Goal: Find specific page/section: Find specific page/section

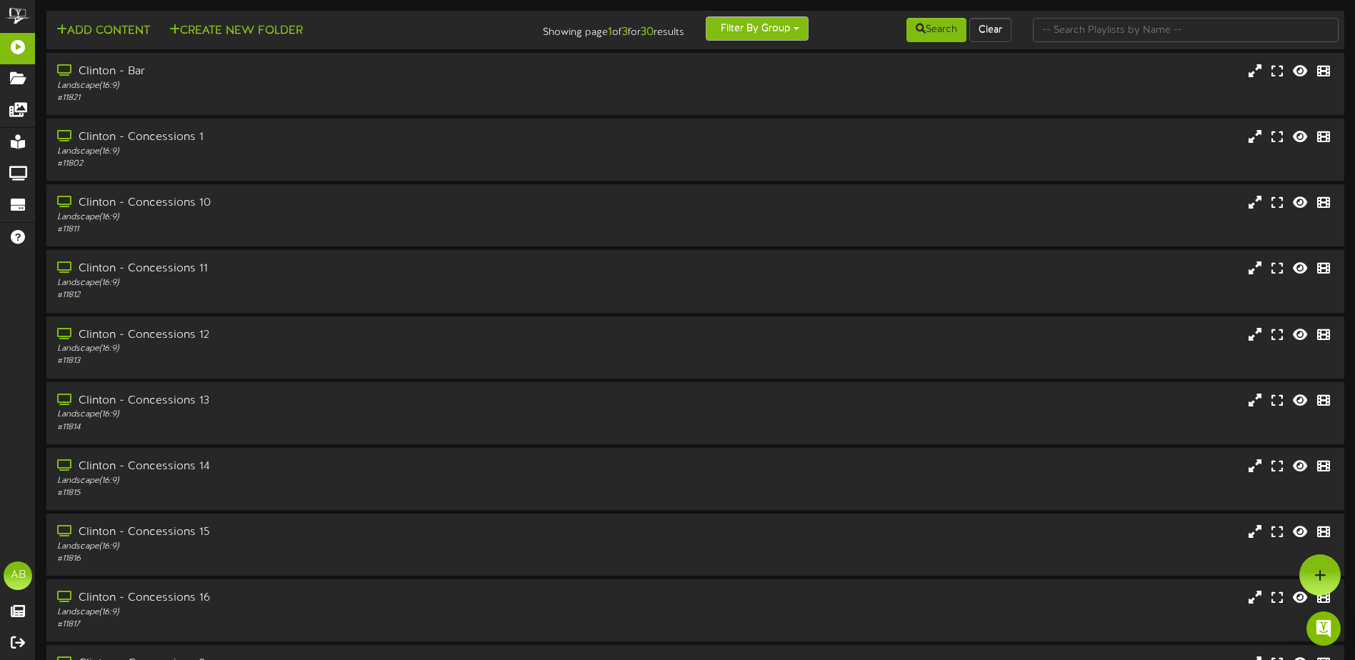
click at [767, 27] on button "Filter By Group" at bounding box center [757, 28] width 103 height 24
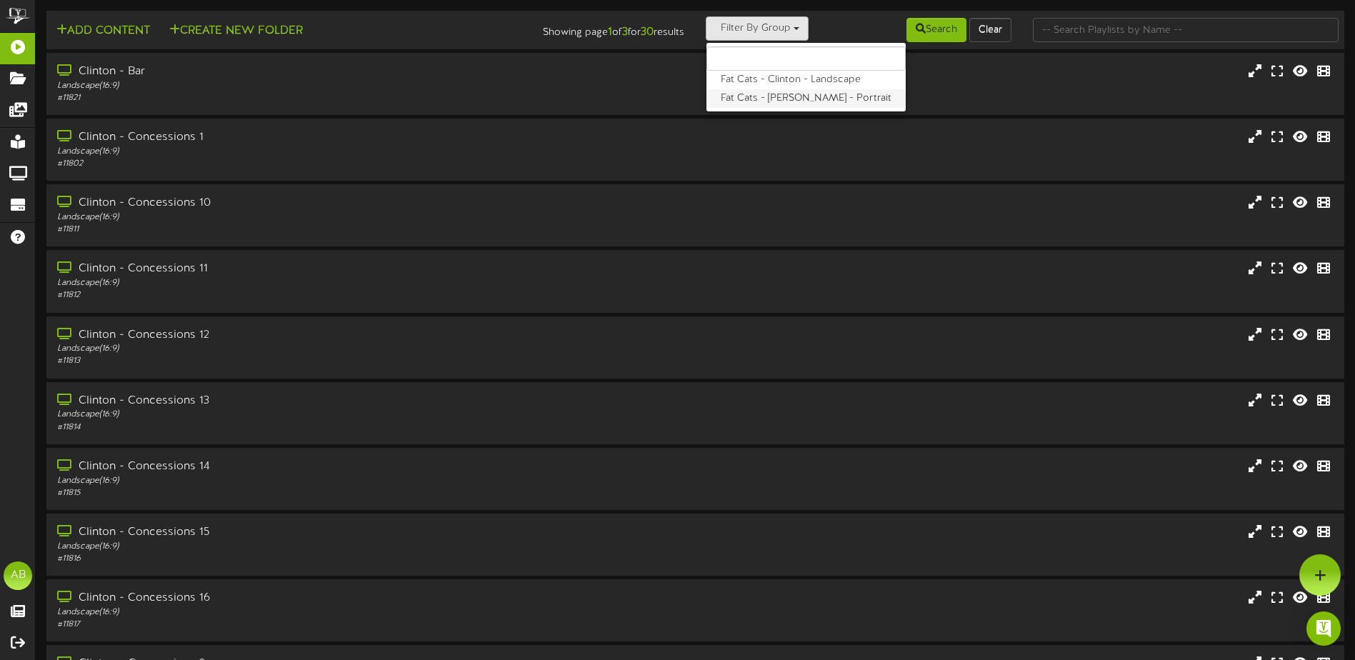
click at [778, 96] on label "Fat Cats - [PERSON_NAME] - Portrait" at bounding box center [805, 98] width 199 height 19
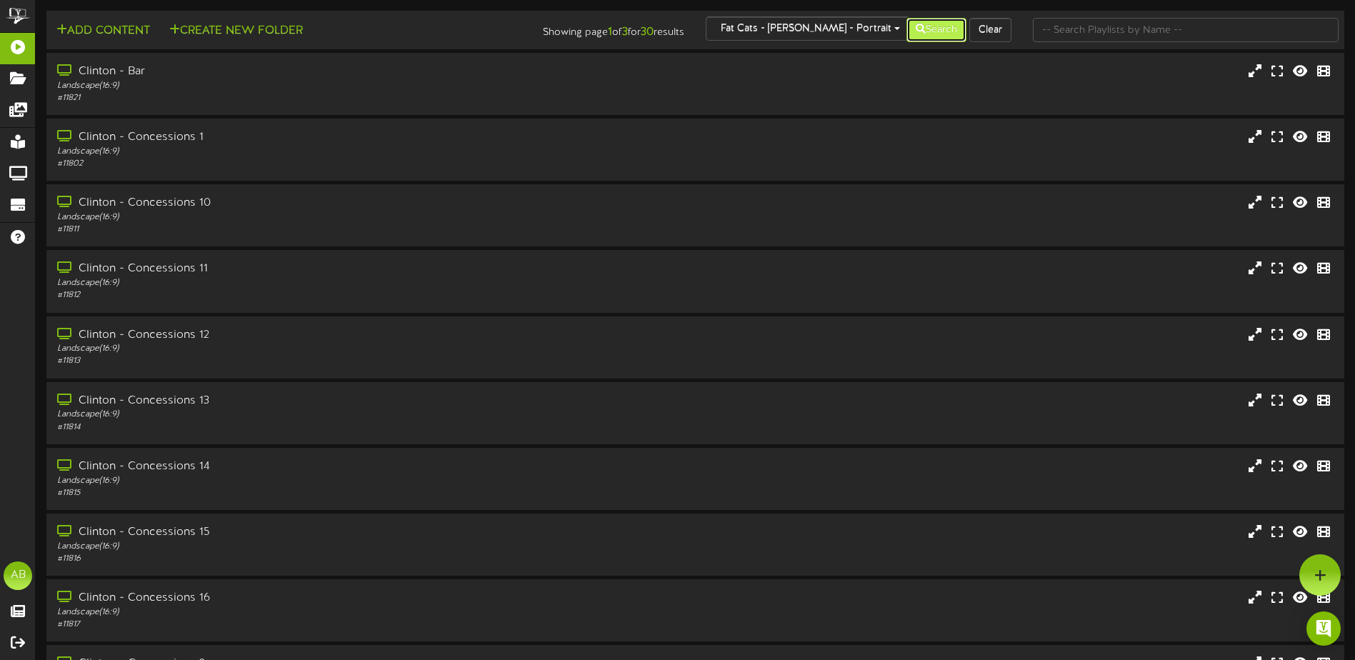
click at [931, 26] on button "Search" at bounding box center [936, 30] width 60 height 24
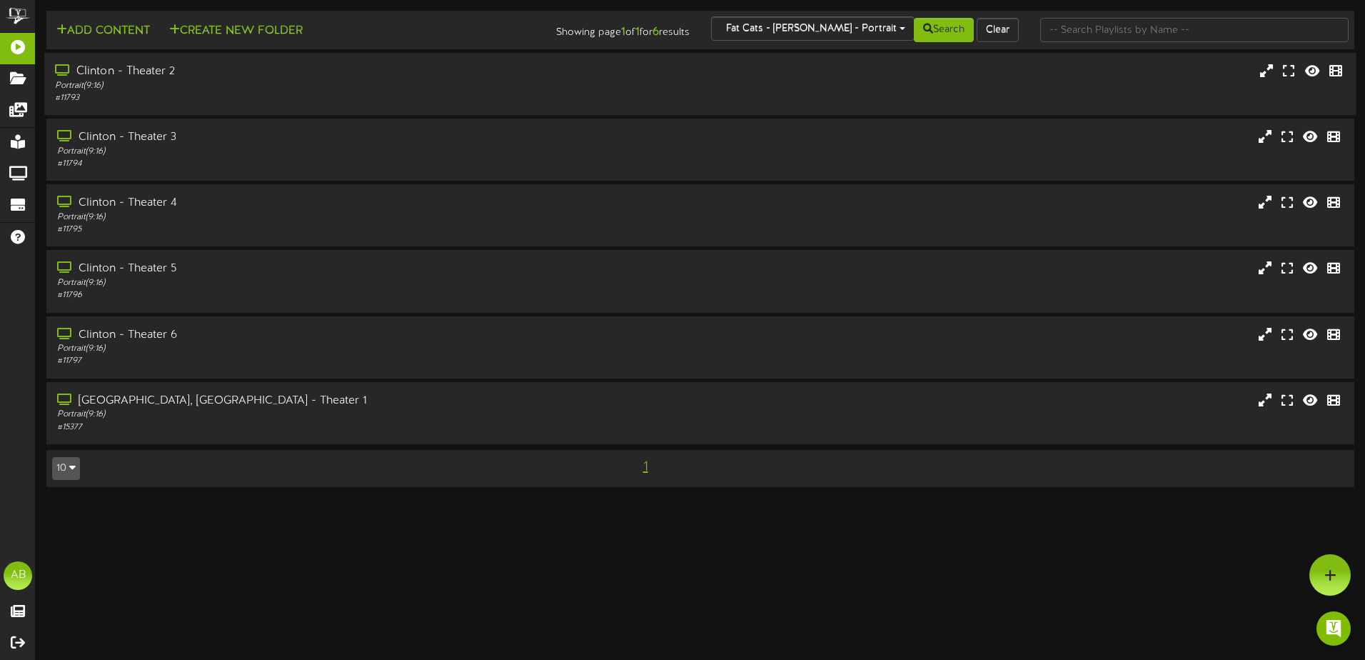
click at [244, 94] on div "# 11793" at bounding box center [318, 98] width 526 height 12
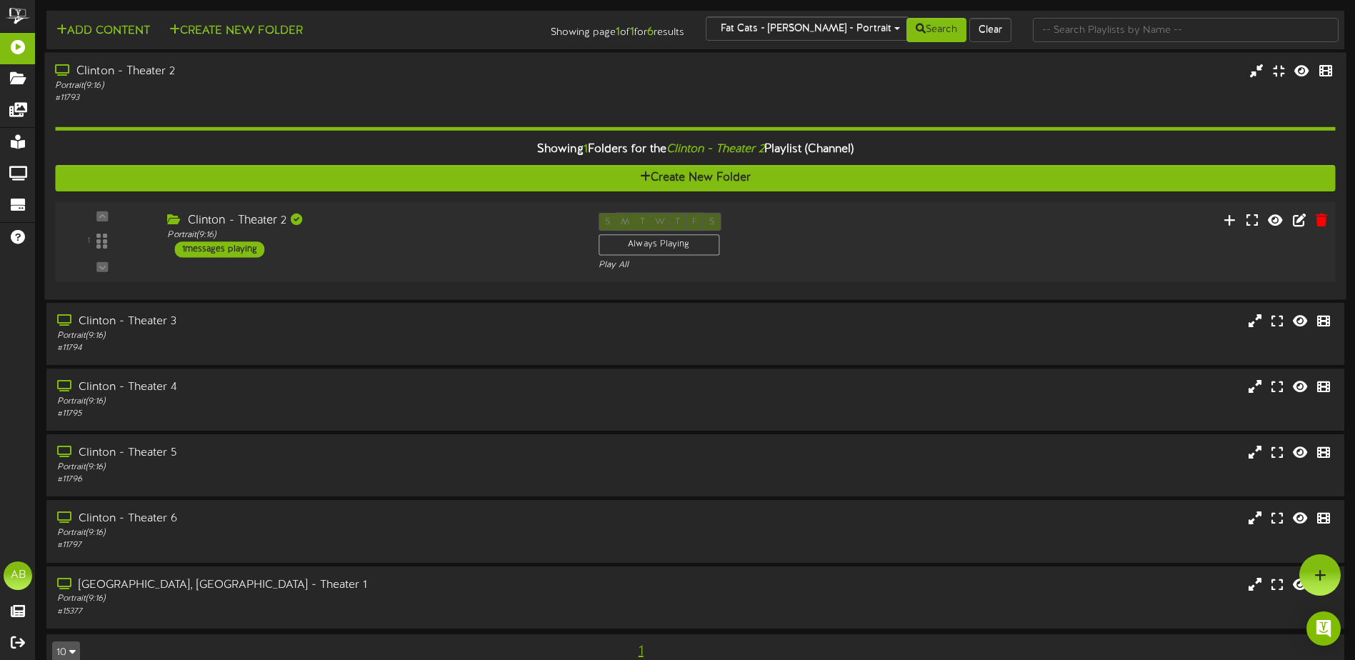
click at [473, 254] on div "Clinton - Theater 2 Portrait ( 9:16 ) 1 messages playing" at bounding box center [371, 235] width 431 height 45
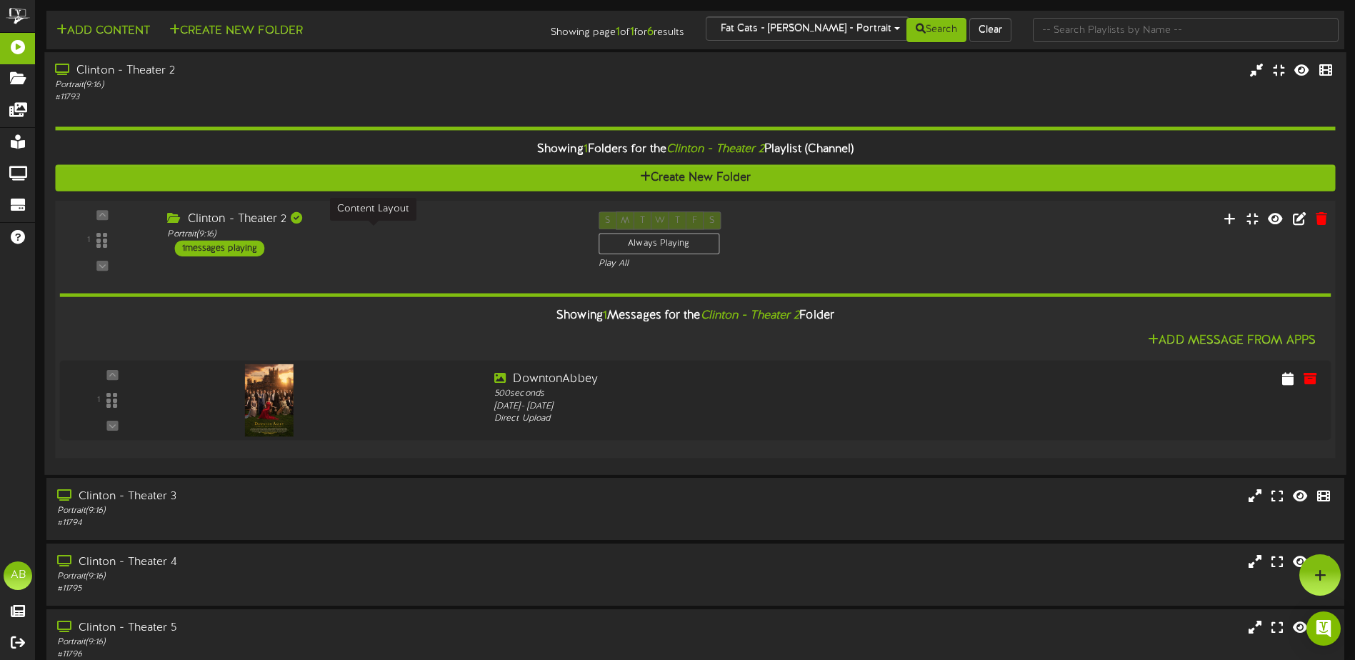
click at [456, 235] on div "Portrait ( 9:16 )" at bounding box center [371, 234] width 409 height 12
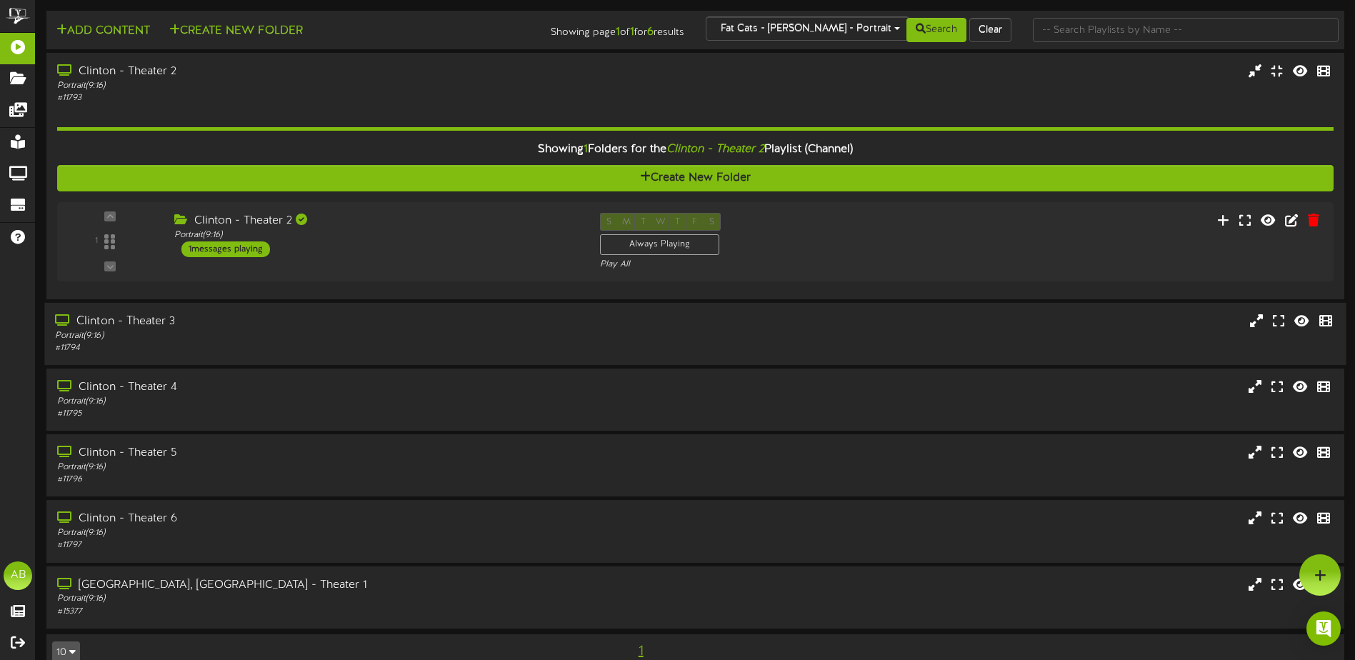
click at [312, 346] on div "# 11794" at bounding box center [315, 348] width 521 height 12
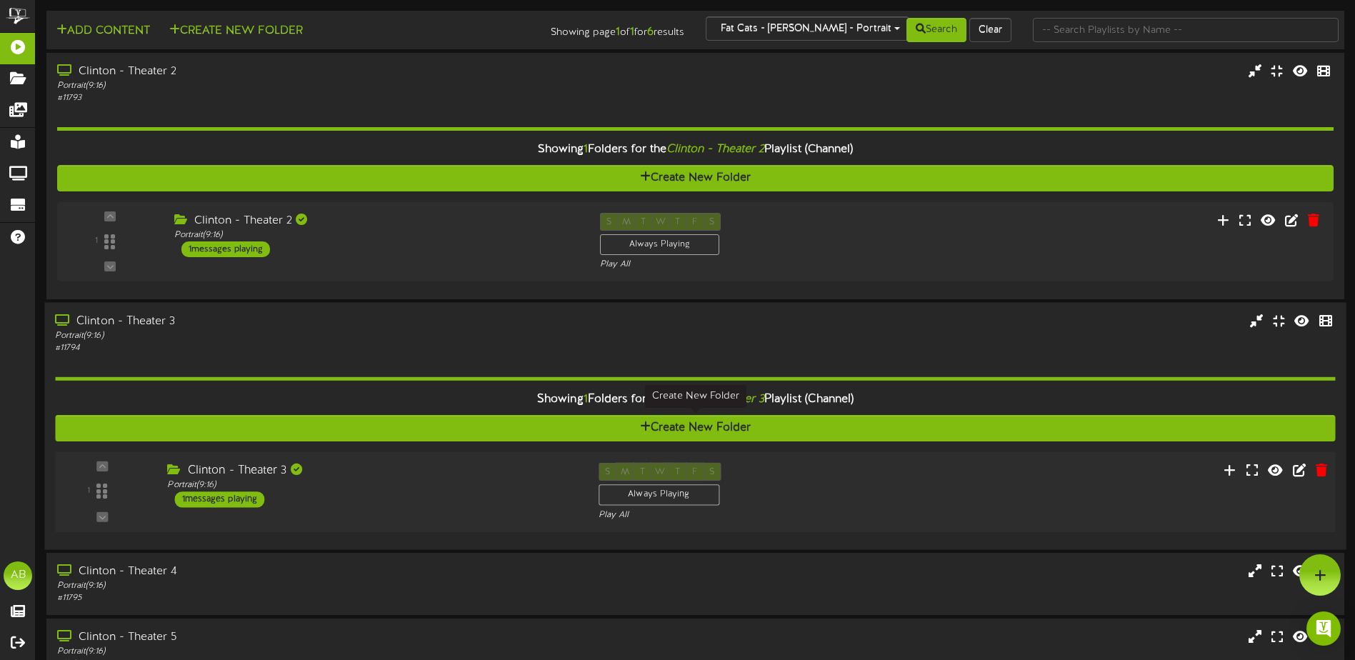
click at [489, 501] on div "Clinton - Theater 3 Portrait ( 9:16 ) 1 messages playing" at bounding box center [371, 485] width 431 height 45
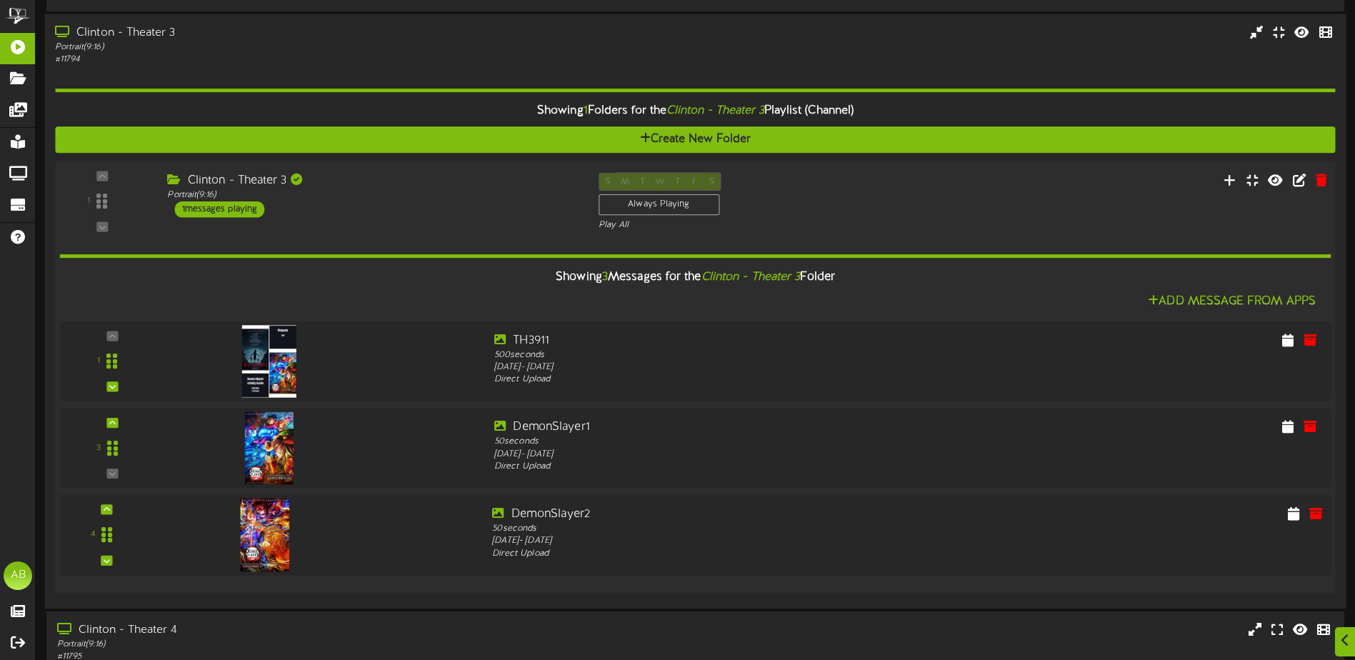
scroll to position [357, 0]
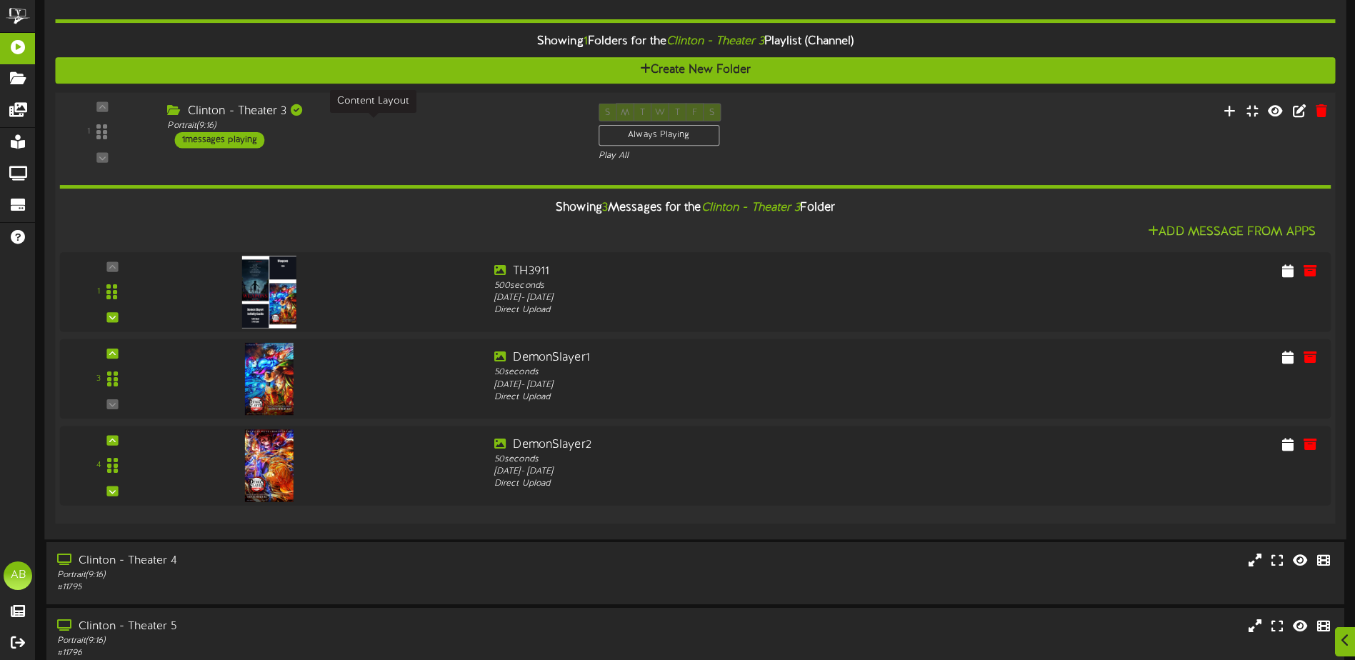
click at [438, 131] on div "Portrait ( 9:16 )" at bounding box center [371, 126] width 409 height 12
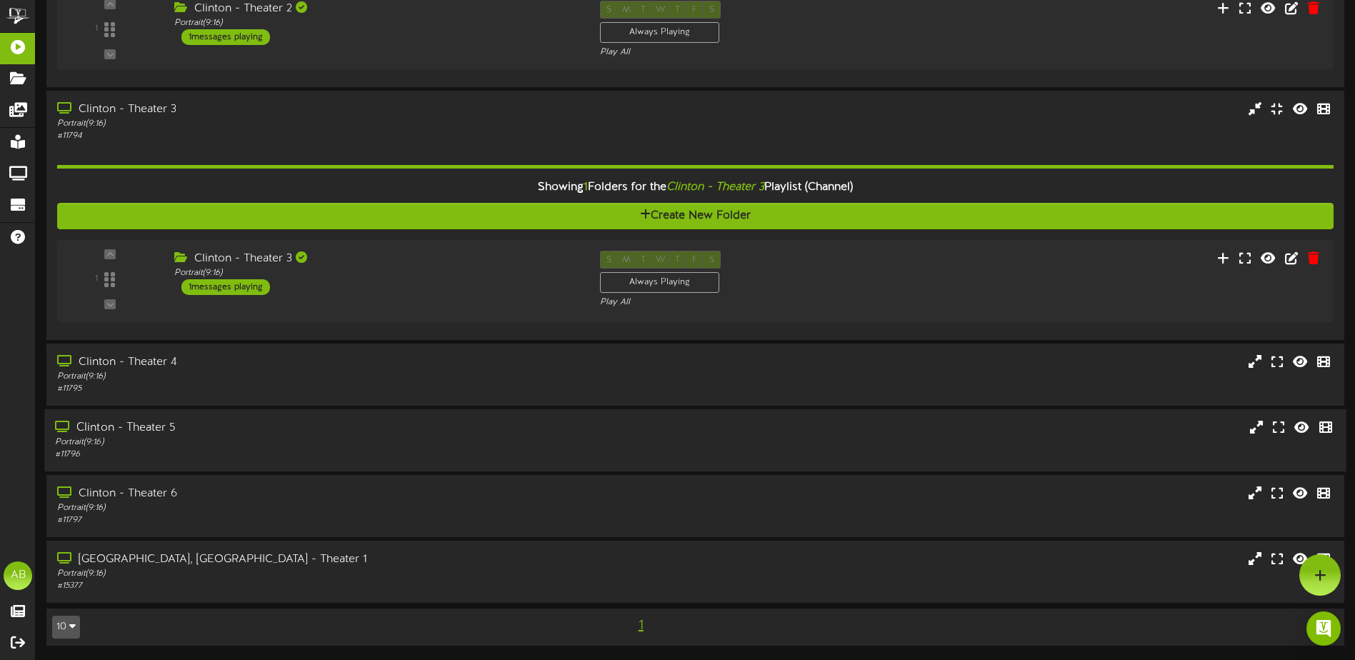
scroll to position [210, 0]
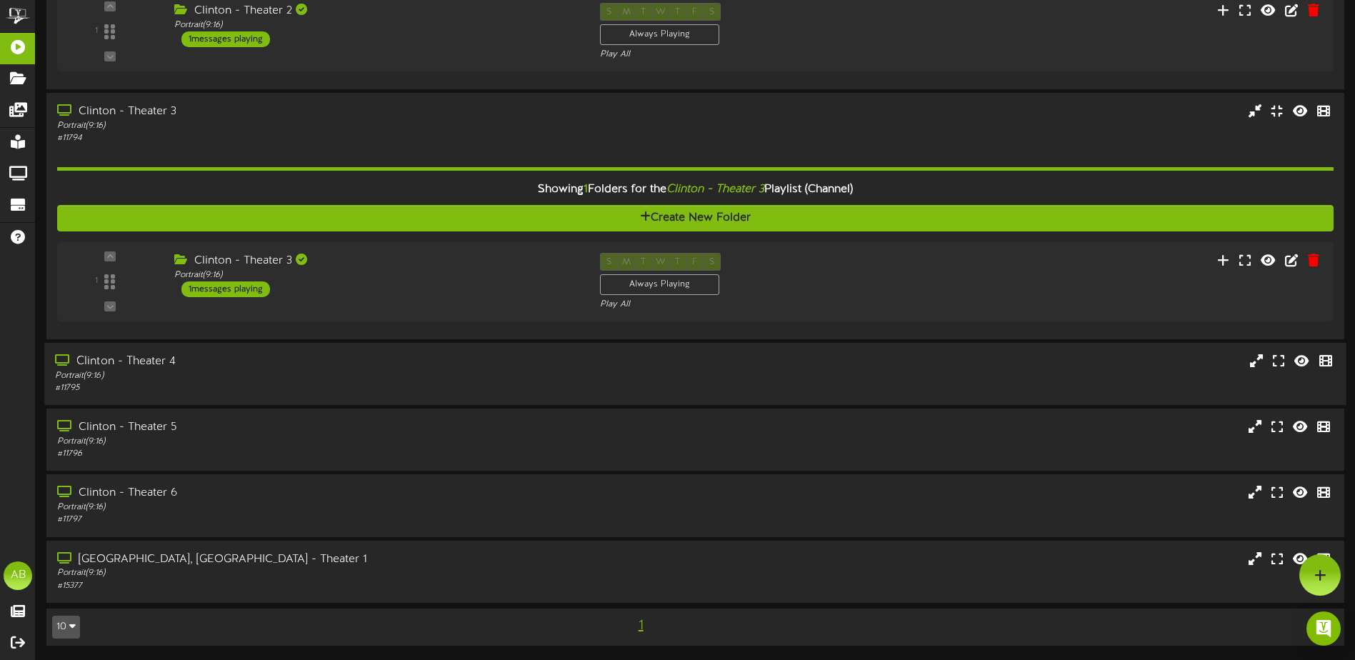
click at [371, 375] on div "Portrait ( 9:16 )" at bounding box center [315, 376] width 521 height 12
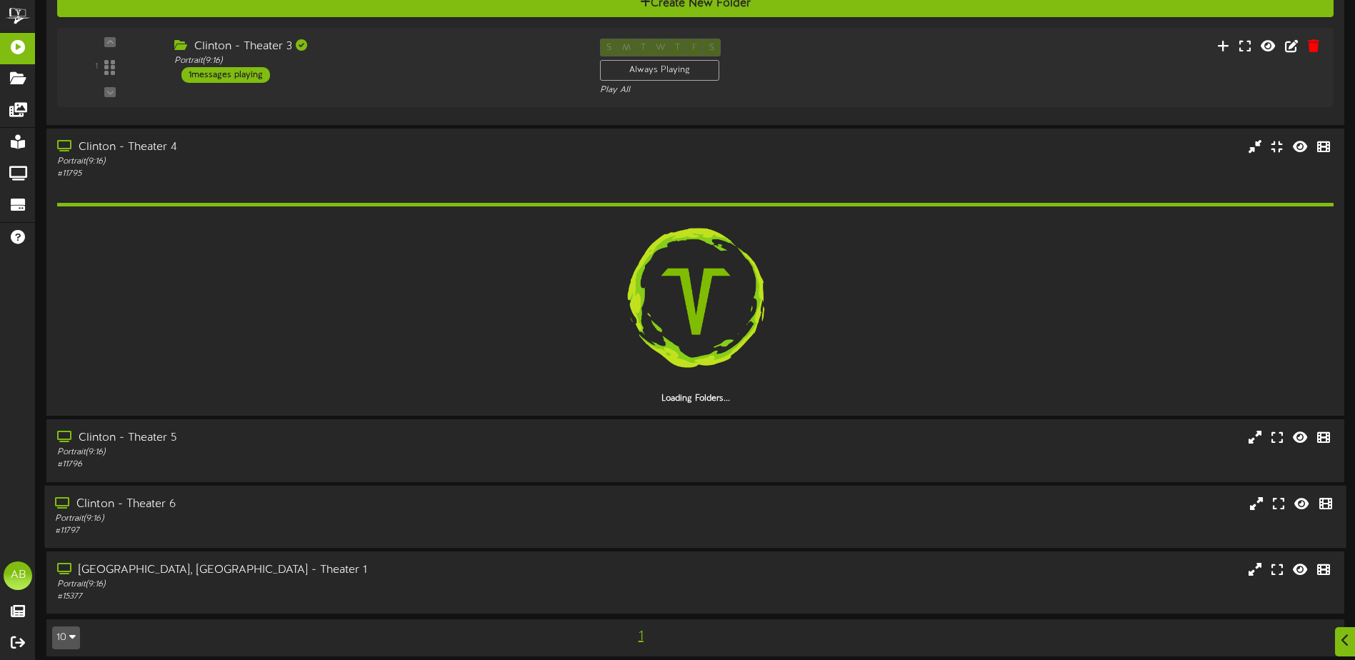
scroll to position [394, 0]
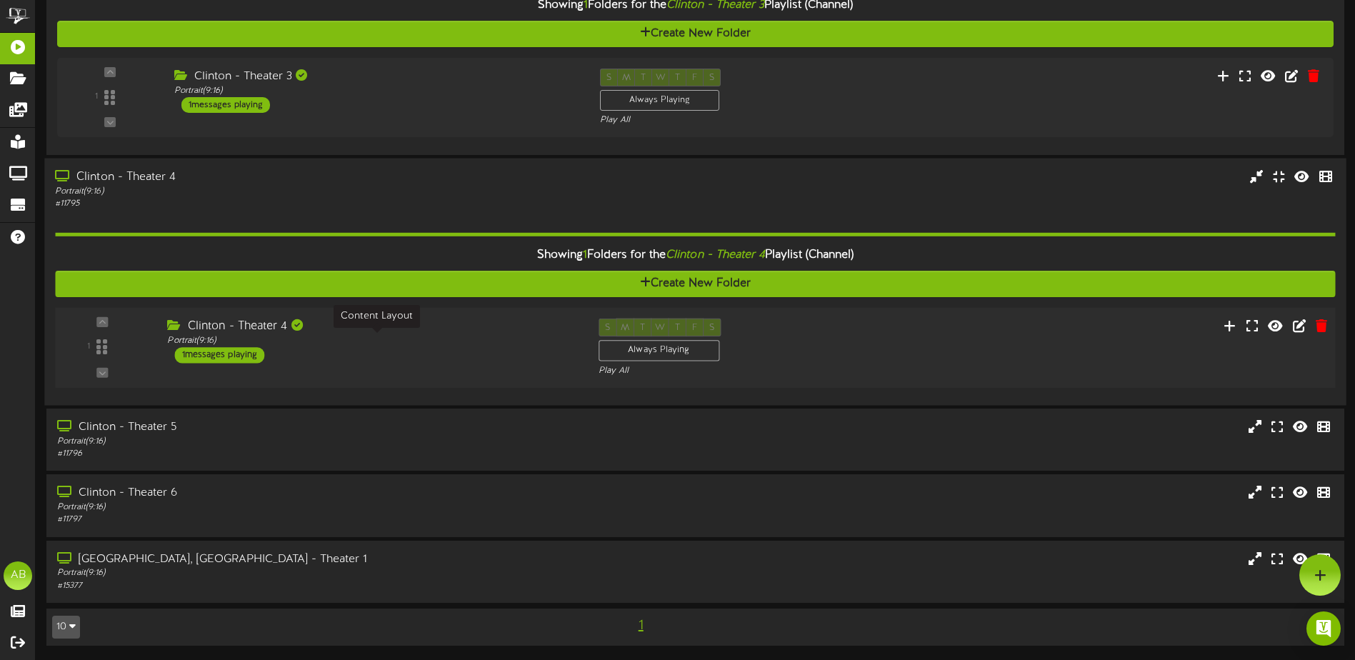
click at [412, 336] on div "Portrait ( 9:16 )" at bounding box center [371, 341] width 409 height 12
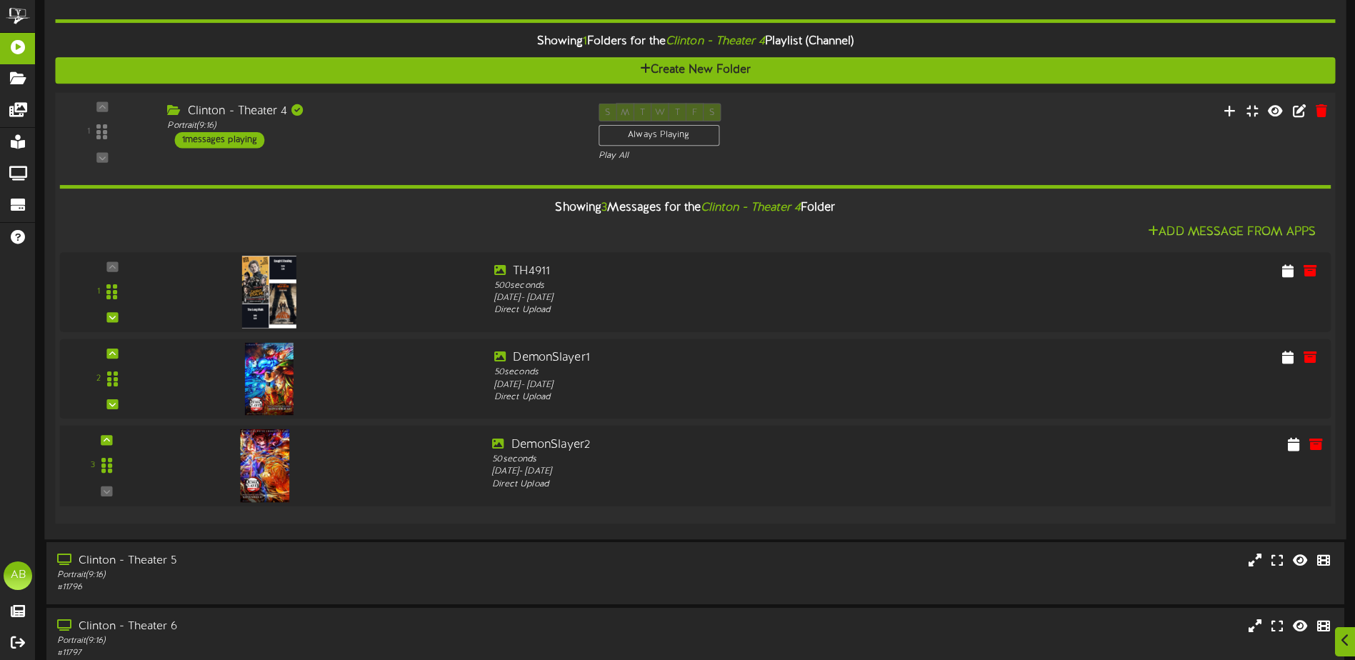
scroll to position [608, 0]
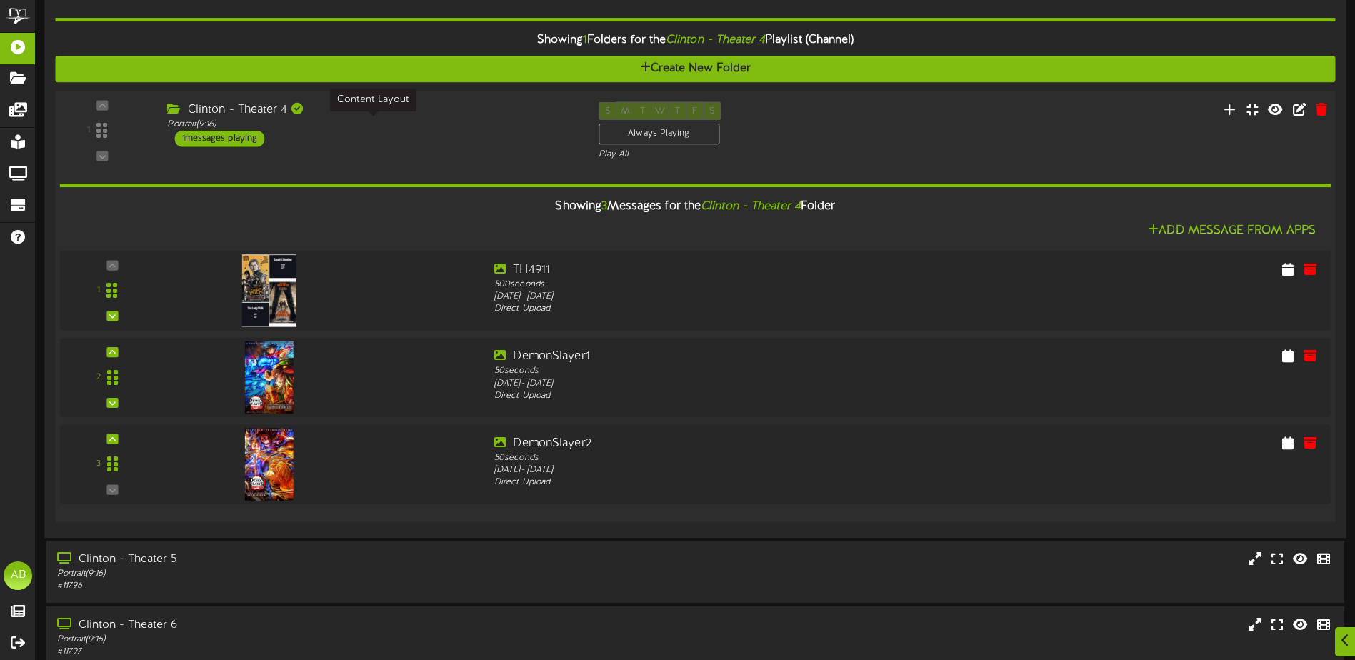
click at [472, 128] on div "Portrait ( 9:16 )" at bounding box center [371, 125] width 409 height 12
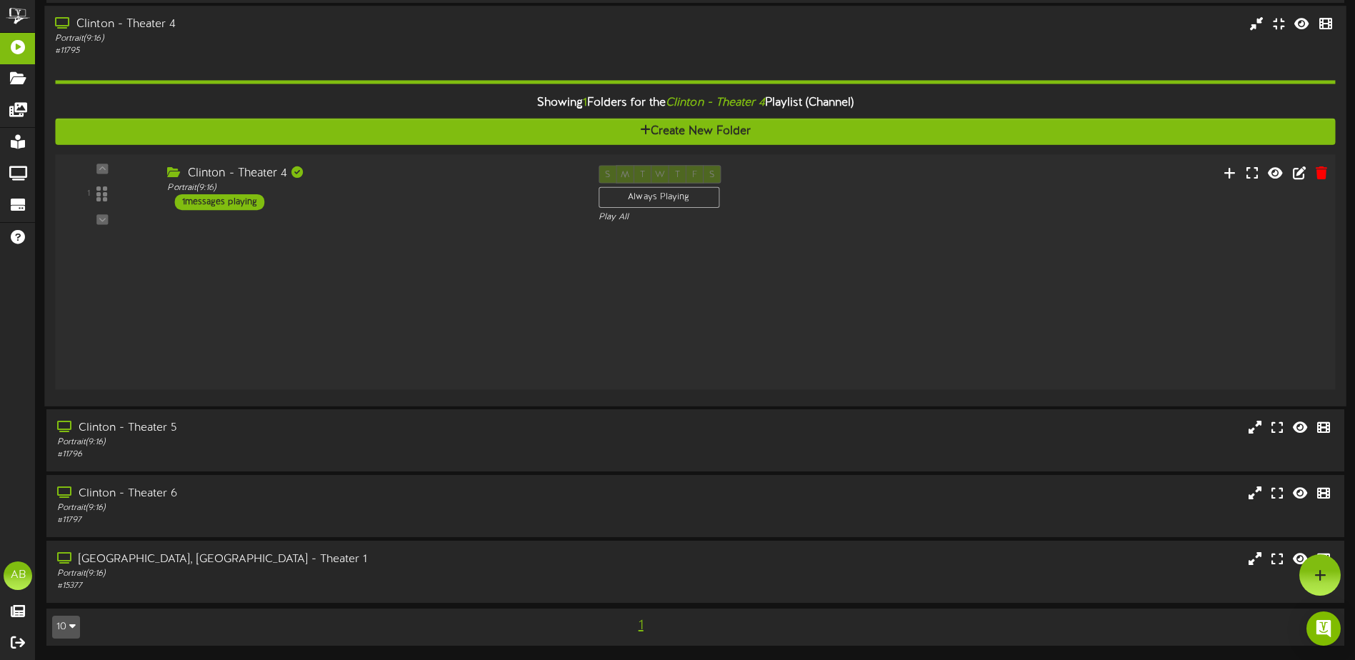
scroll to position [394, 0]
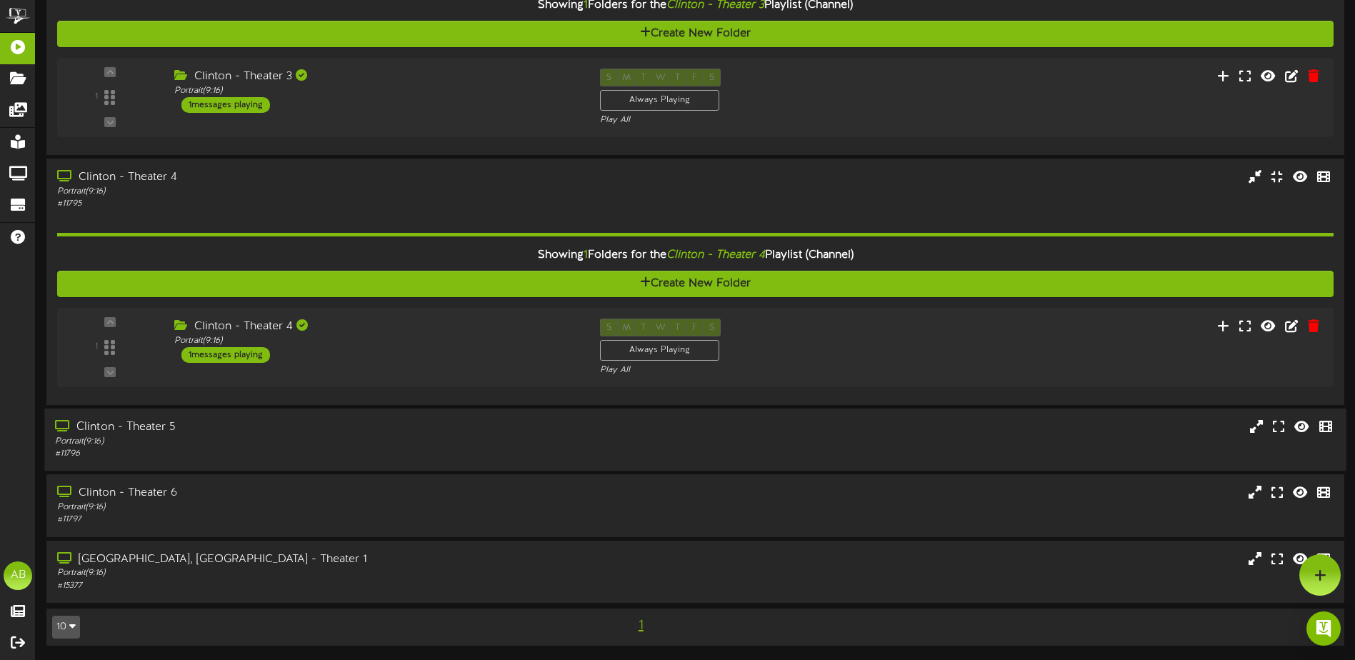
click at [409, 437] on div "Portrait ( 9:16 )" at bounding box center [315, 442] width 521 height 12
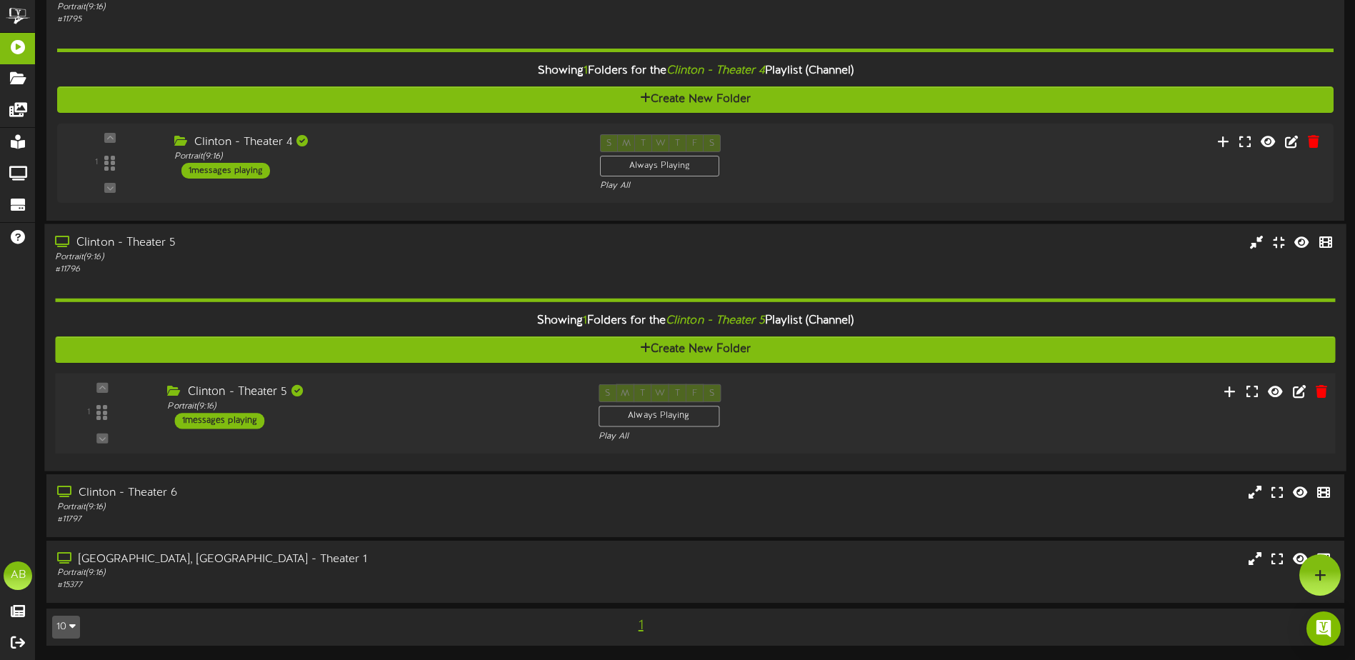
click at [496, 416] on div "Clinton - Theater 5 Portrait ( 9:16 ) 1 messages playing" at bounding box center [371, 406] width 431 height 45
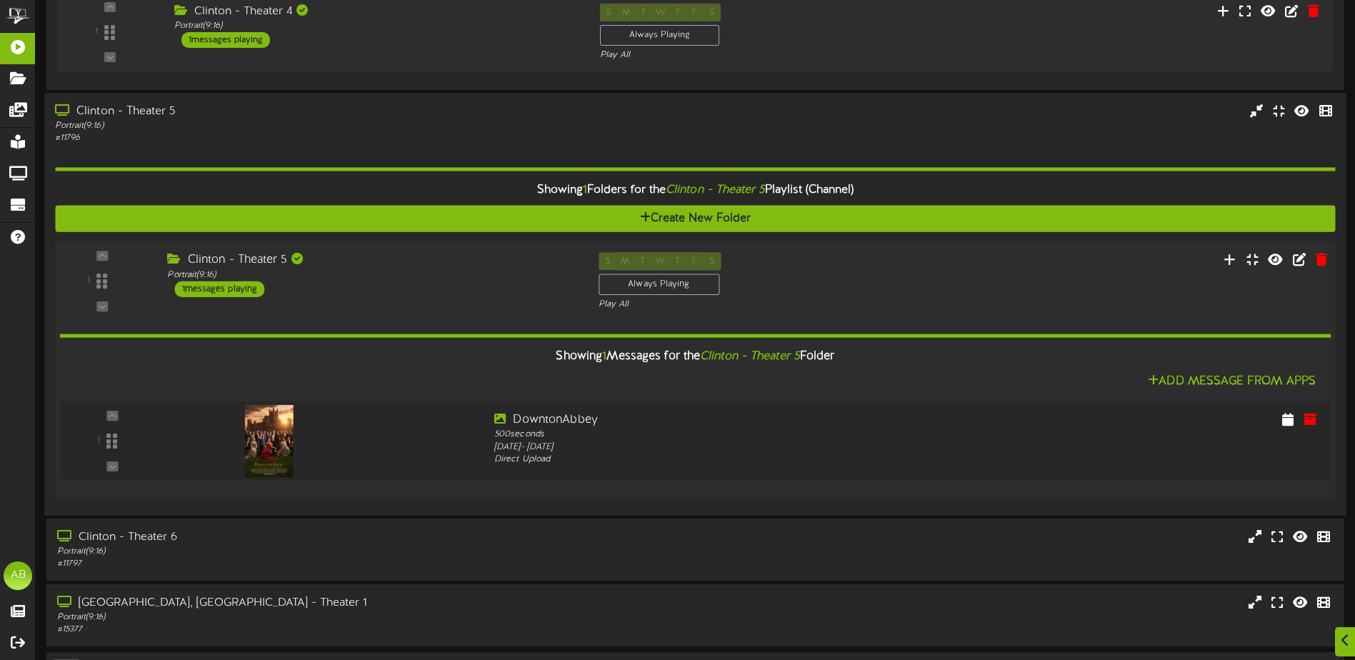
scroll to position [753, 0]
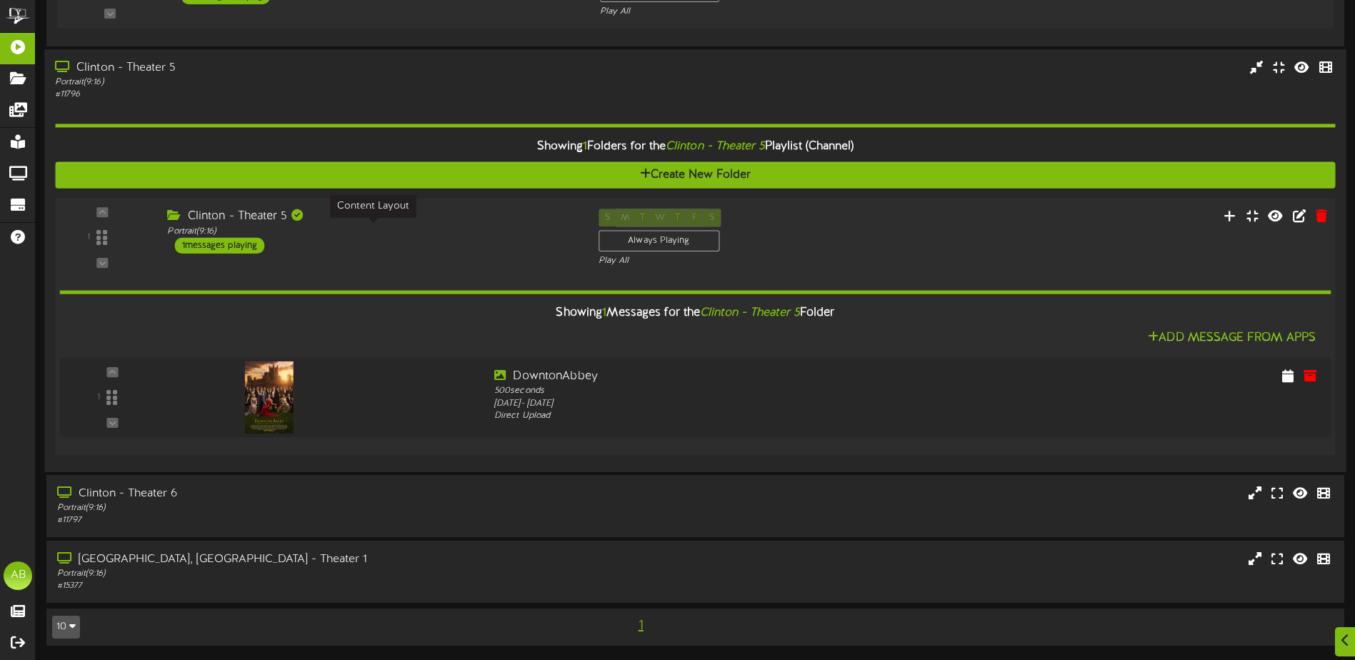
click at [453, 244] on div "Clinton - Theater 5 Portrait ( 9:16 ) 1 messages playing" at bounding box center [371, 231] width 431 height 45
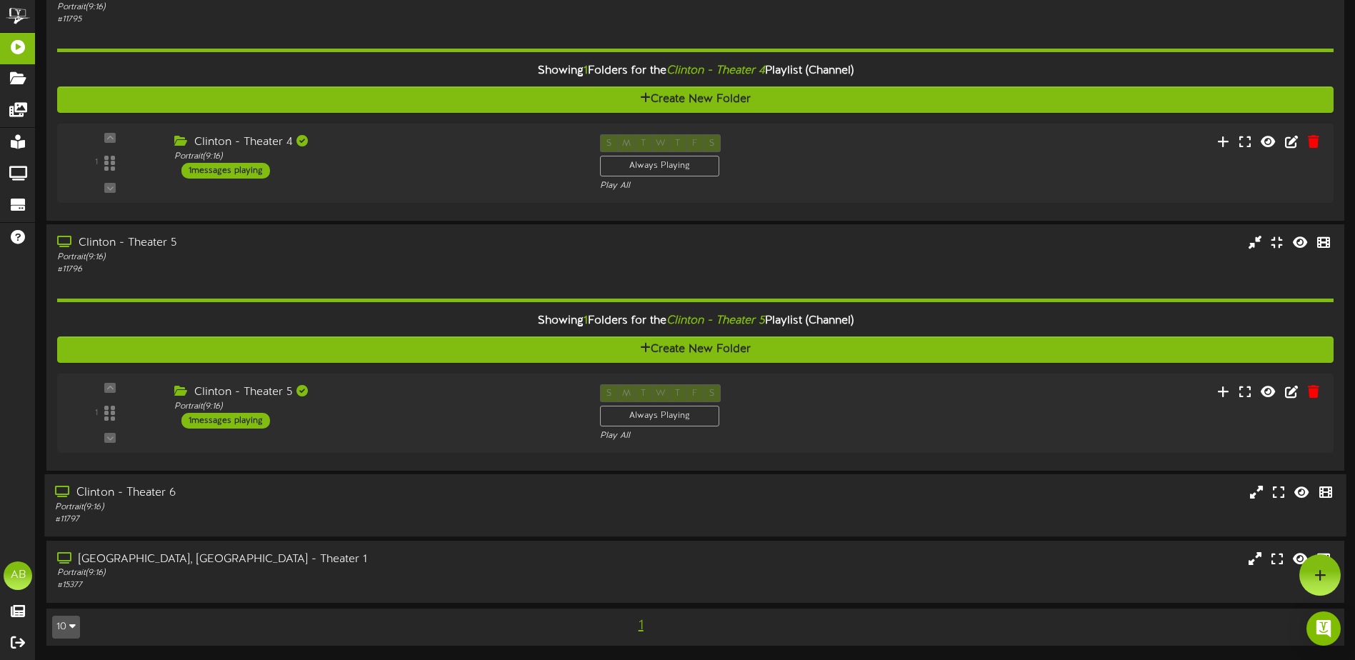
click at [440, 496] on div "Clinton - Theater 6" at bounding box center [315, 493] width 521 height 16
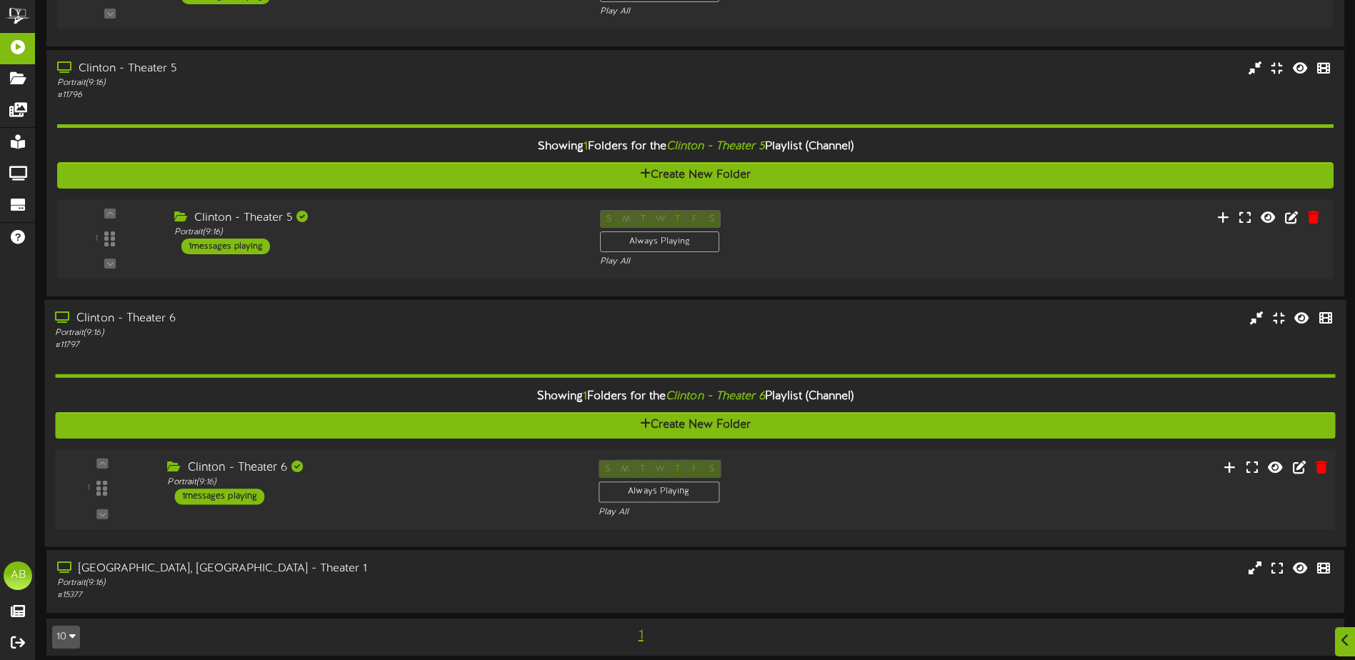
click at [543, 458] on div "1 Portrait ( )" at bounding box center [695, 489] width 1293 height 81
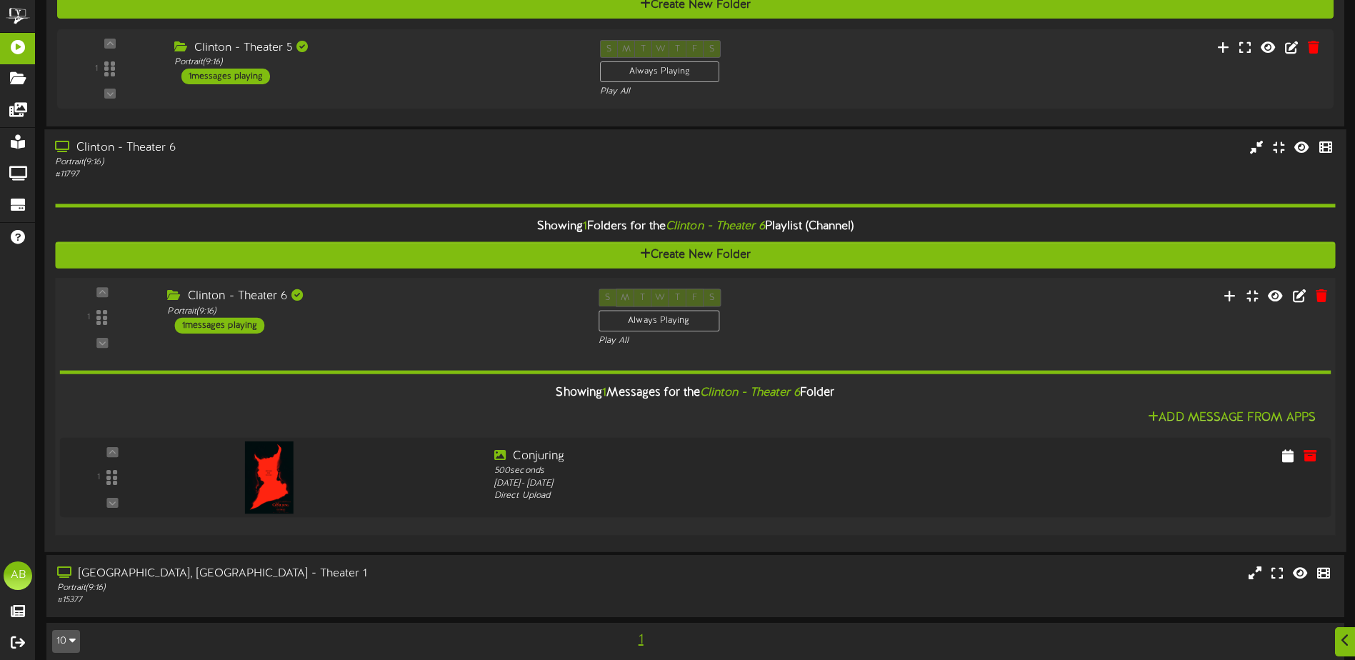
scroll to position [937, 0]
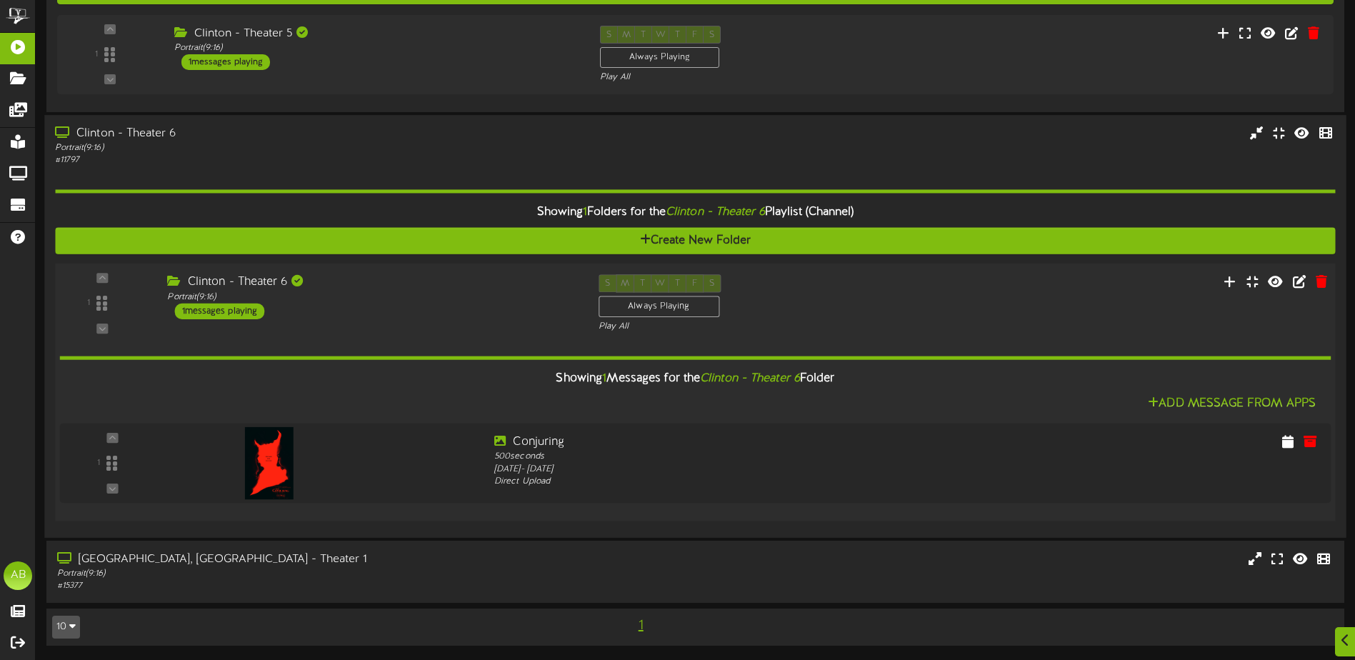
click at [491, 318] on div "Clinton - Theater 6 Portrait ( 9:16 ) 1 messages playing" at bounding box center [371, 296] width 431 height 45
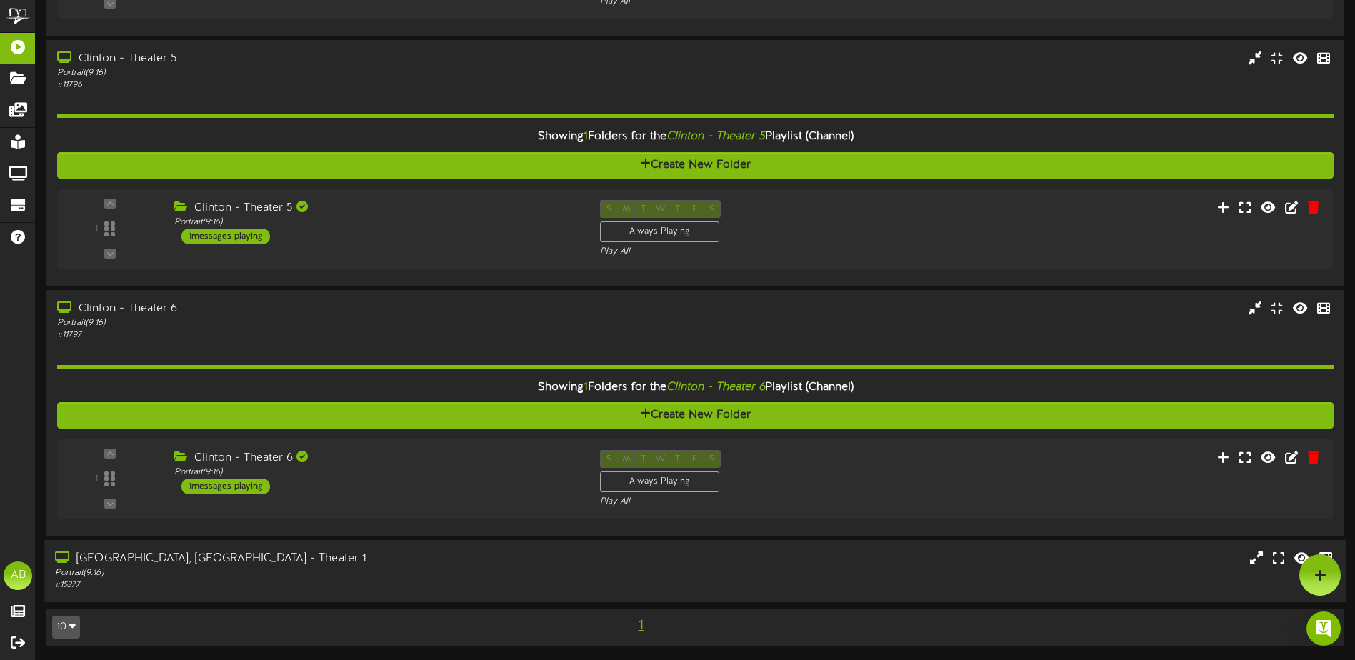
click at [459, 554] on div "[GEOGRAPHIC_DATA], [GEOGRAPHIC_DATA] - Theater 1" at bounding box center [315, 559] width 521 height 16
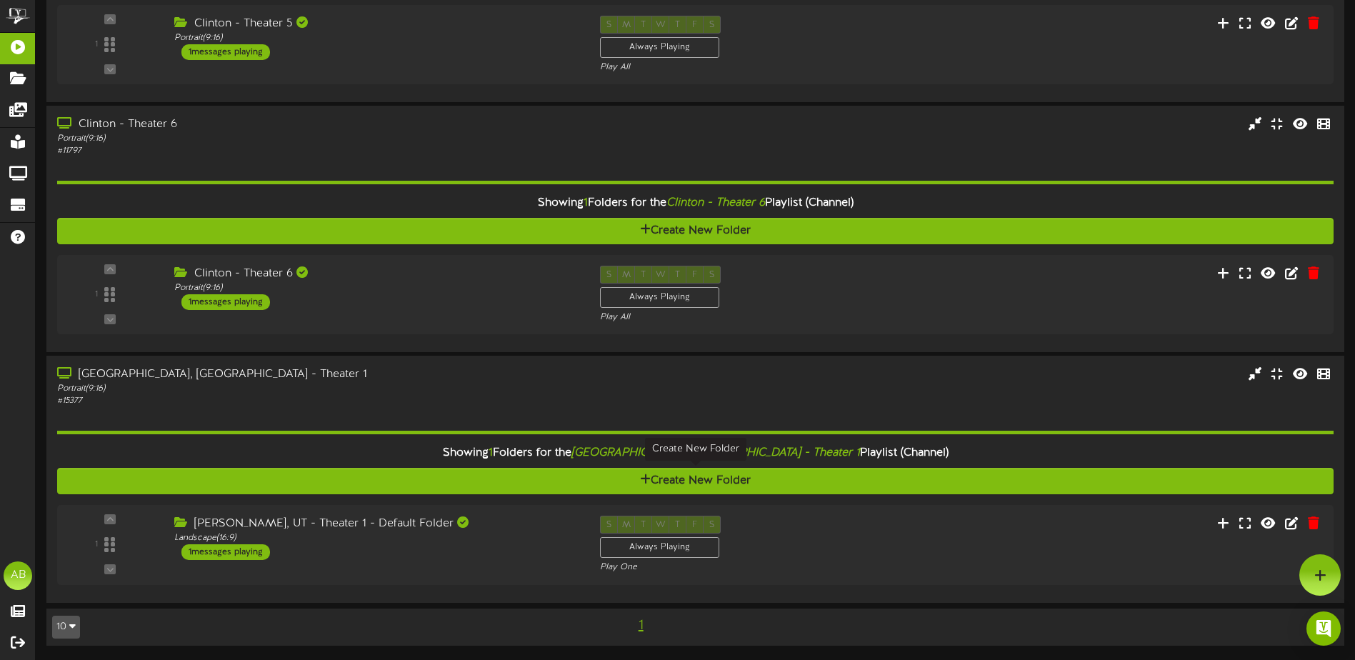
scroll to position [947, 0]
click at [492, 543] on div "Landscape ( 16:9 )" at bounding box center [371, 538] width 409 height 12
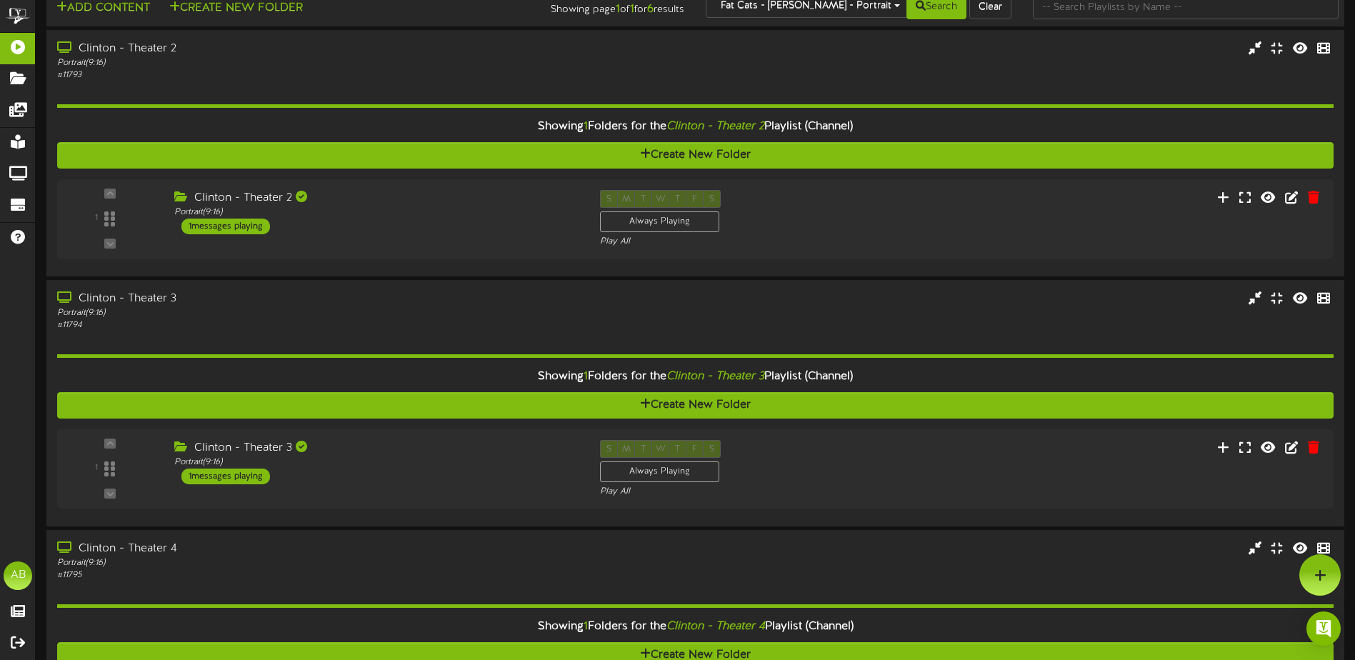
scroll to position [0, 0]
